Goal: Transaction & Acquisition: Purchase product/service

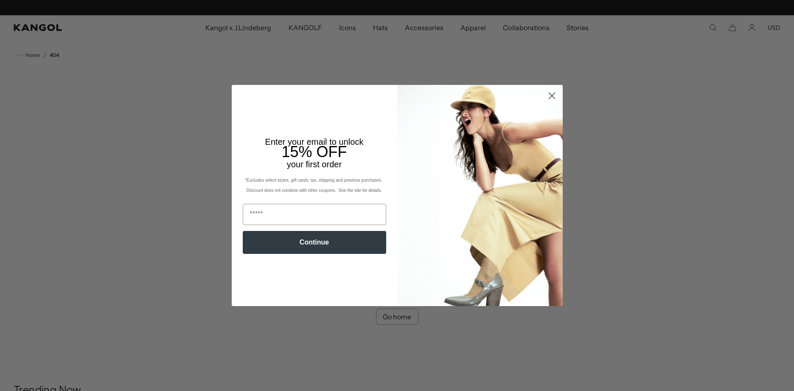
scroll to position [0, 175]
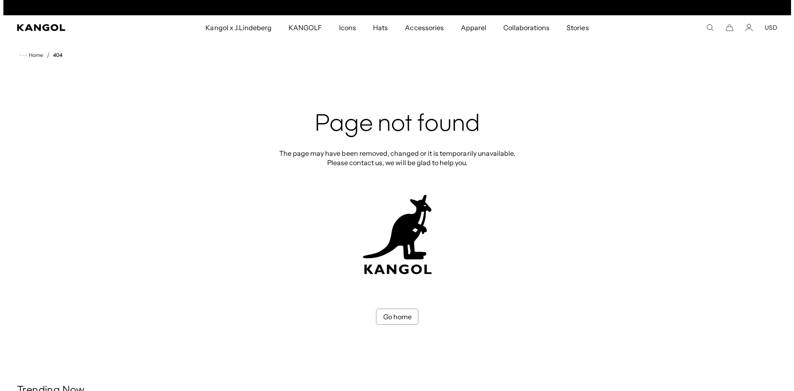
scroll to position [0, 175]
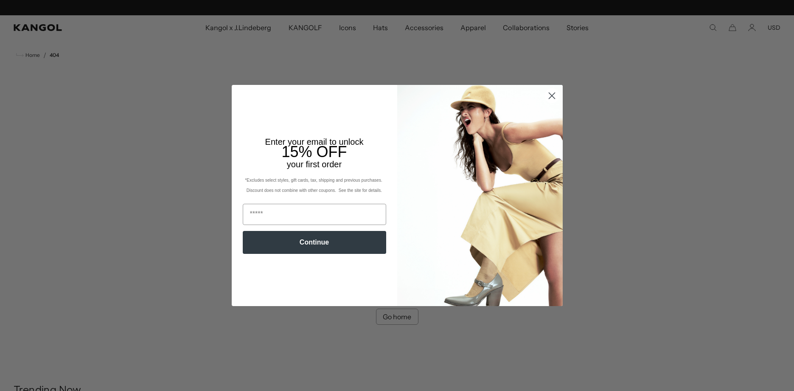
scroll to position [0, 175]
